Goal: Task Accomplishment & Management: Complete application form

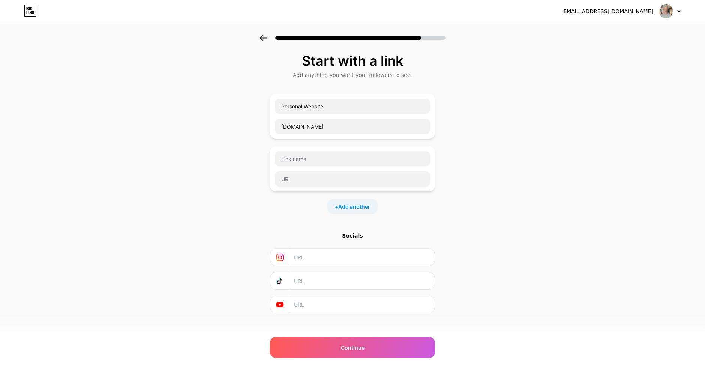
click at [262, 36] on icon at bounding box center [263, 38] width 8 height 7
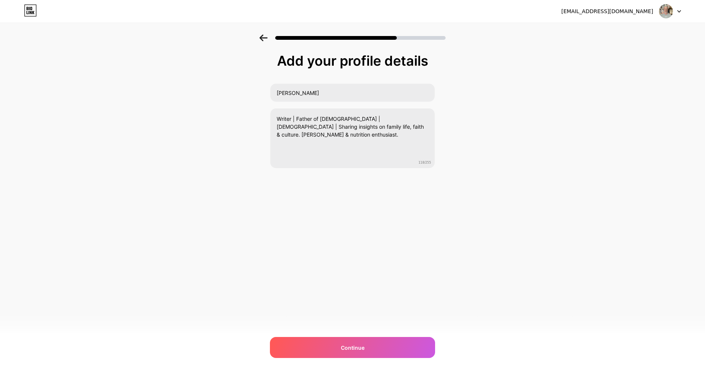
click at [262, 36] on icon at bounding box center [263, 38] width 8 height 7
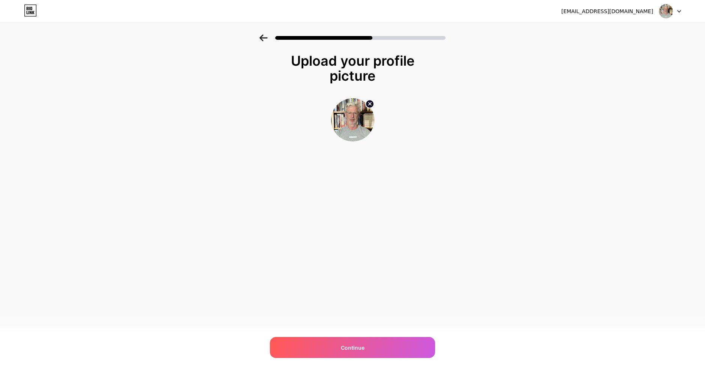
click at [262, 36] on icon at bounding box center [263, 38] width 8 height 7
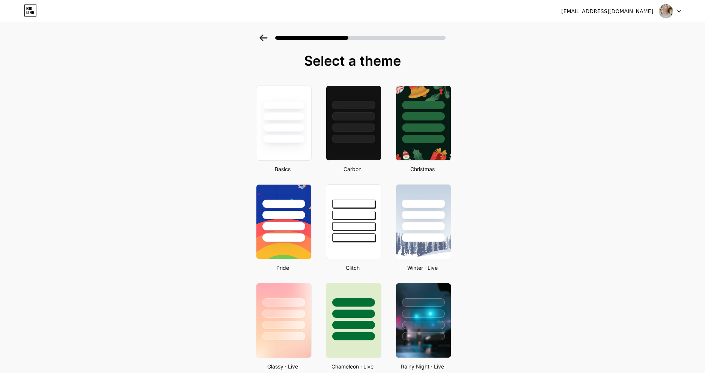
click at [263, 36] on icon at bounding box center [263, 38] width 8 height 7
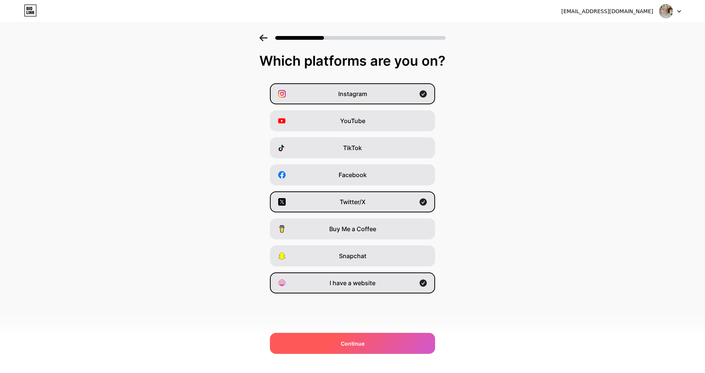
click at [352, 345] on span "Continue" at bounding box center [353, 344] width 24 height 8
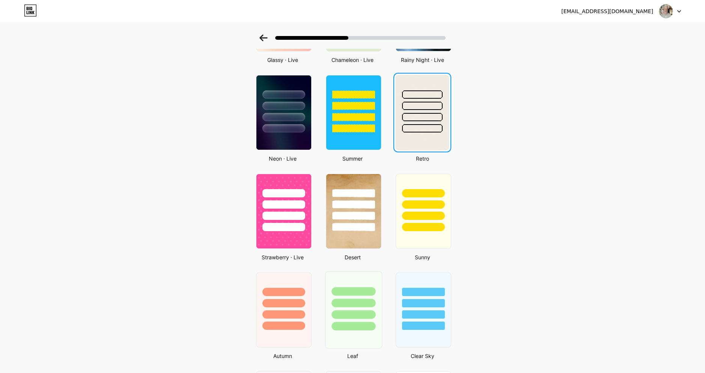
scroll to position [291, 0]
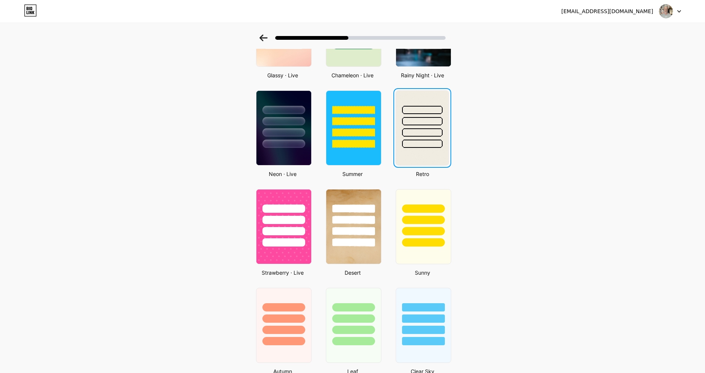
click at [423, 158] on img at bounding box center [422, 128] width 53 height 74
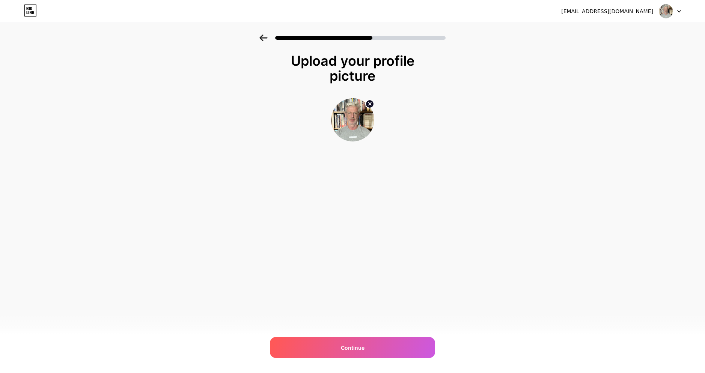
scroll to position [0, 0]
click at [357, 343] on div "Continue" at bounding box center [352, 347] width 165 height 21
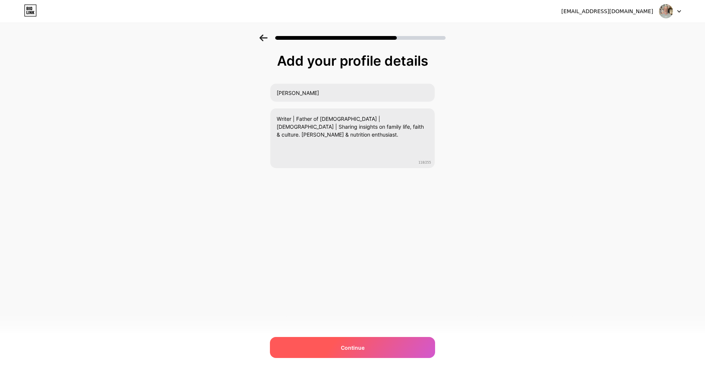
click at [355, 342] on div "Continue" at bounding box center [352, 347] width 165 height 21
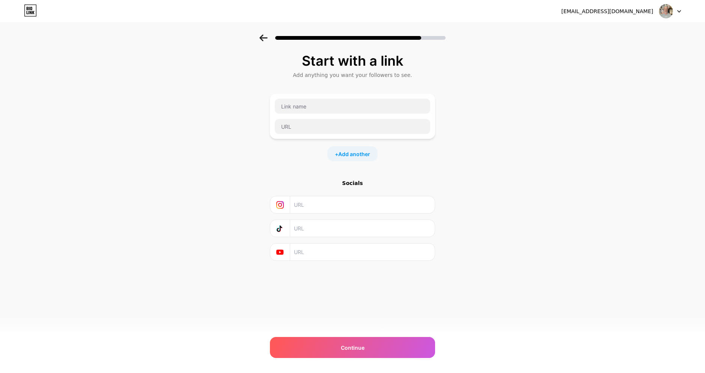
click at [282, 228] on icon at bounding box center [280, 229] width 8 height 8
drag, startPoint x: 355, startPoint y: 183, endPoint x: 361, endPoint y: 158, distance: 25.9
click at [355, 182] on div "Socials" at bounding box center [352, 183] width 165 height 8
